Goal: Task Accomplishment & Management: Manage account settings

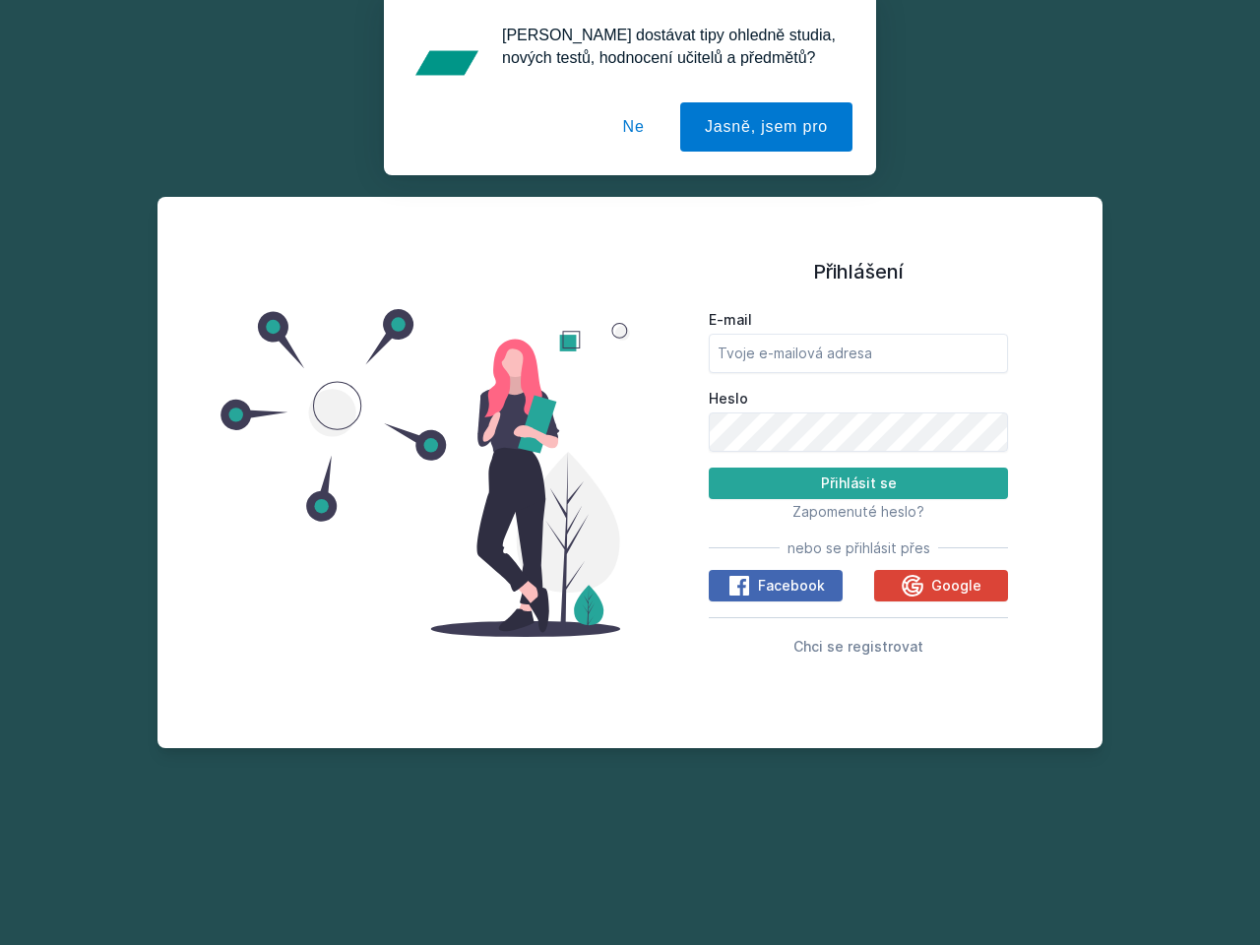
click at [859, 511] on span "Zapomenuté heslo?" at bounding box center [859, 511] width 132 height 17
click at [776, 586] on span "Facebook" at bounding box center [791, 586] width 67 height 20
click at [741, 586] on icon at bounding box center [740, 586] width 24 height 24
click at [941, 586] on span "Google" at bounding box center [957, 586] width 50 height 20
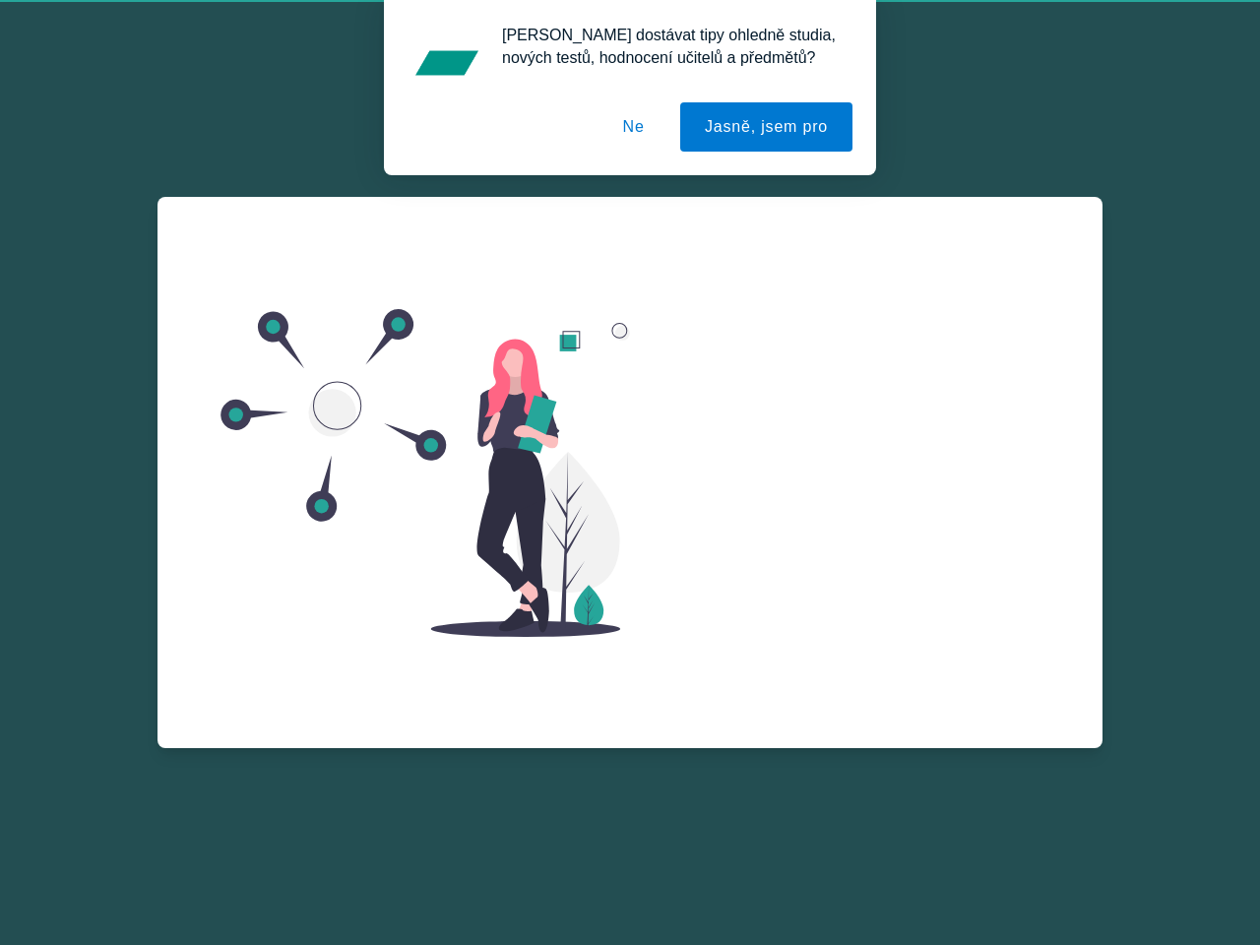
click at [915, 586] on div "E-mail Heslo Přihlásit se Zapomenuté heslo? nebo se přihlásit přes Facebook Goo…" at bounding box center [858, 503] width 299 height 355
click at [859, 646] on div "Zapomenuté heslo E-mail Zažádat o obnovu hesla Vzpomněl jsem si na heslo" at bounding box center [858, 433] width 299 height 473
click at [769, 127] on button "Jasně, jsem pro" at bounding box center [766, 126] width 172 height 49
